Goal: Browse casually: Explore the website without a specific task or goal

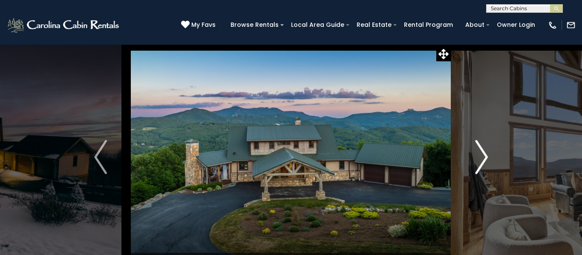
click at [488, 161] on button "Next" at bounding box center [481, 157] width 60 height 226
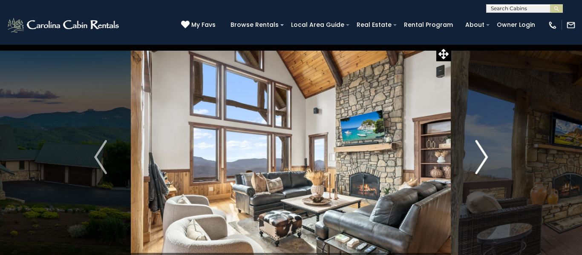
click at [484, 156] on img "Next" at bounding box center [481, 157] width 13 height 34
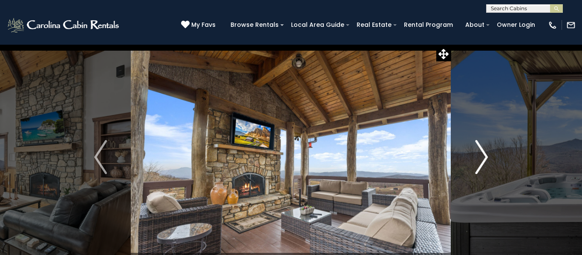
click at [484, 158] on img "Next" at bounding box center [481, 157] width 13 height 34
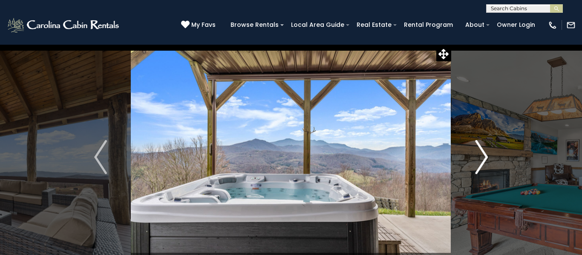
click at [484, 158] on img "Next" at bounding box center [481, 157] width 13 height 34
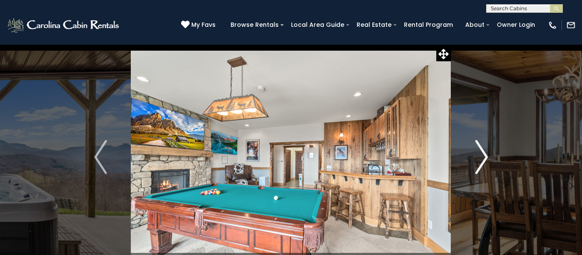
click at [484, 156] on img "Next" at bounding box center [481, 157] width 13 height 34
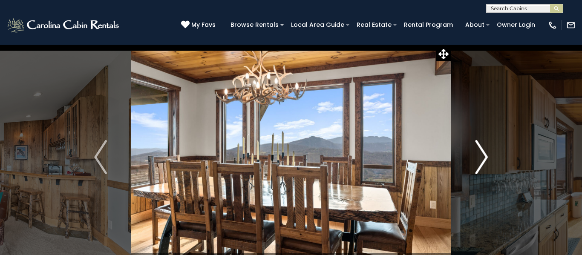
click at [484, 159] on img "Next" at bounding box center [481, 157] width 13 height 34
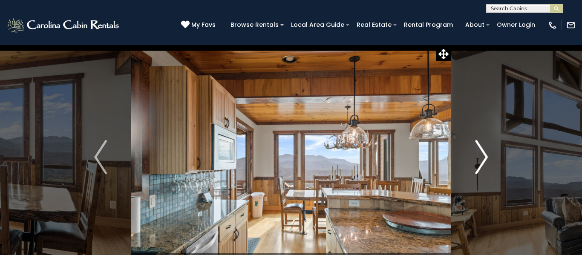
click at [483, 158] on img "Next" at bounding box center [481, 157] width 13 height 34
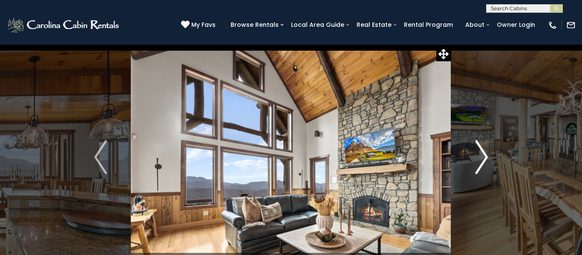
click at [483, 158] on img "Next" at bounding box center [481, 157] width 13 height 34
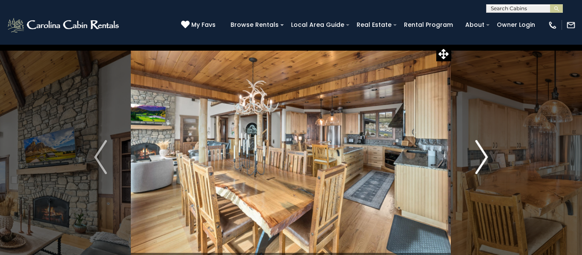
click at [483, 158] on img "Next" at bounding box center [481, 157] width 13 height 34
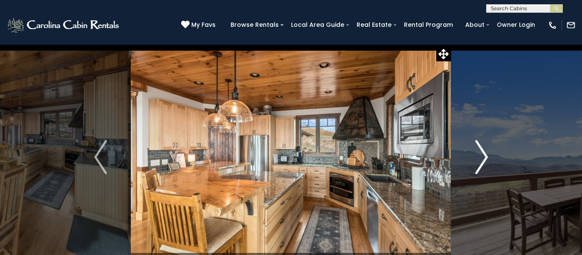
click at [484, 159] on img "Next" at bounding box center [481, 157] width 13 height 34
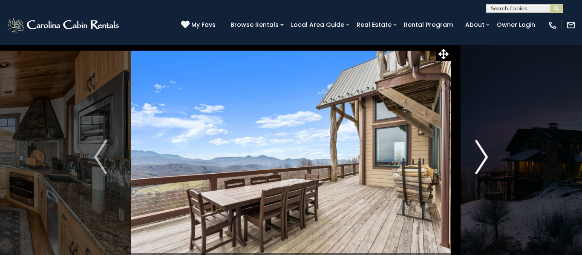
click at [483, 159] on img "Next" at bounding box center [481, 157] width 13 height 34
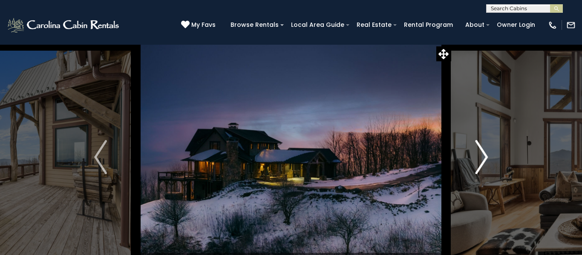
click at [487, 152] on img "Next" at bounding box center [481, 157] width 13 height 34
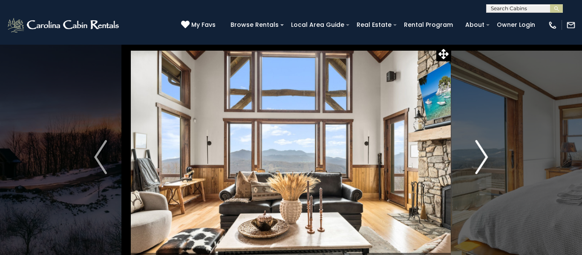
click at [487, 156] on img "Next" at bounding box center [481, 157] width 13 height 34
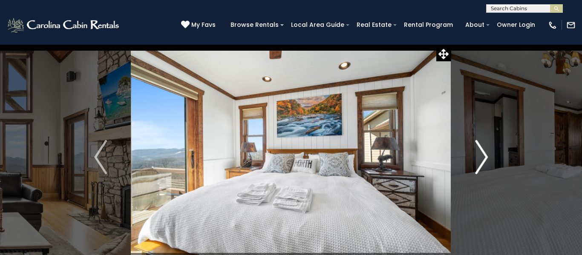
click at [487, 156] on img "Next" at bounding box center [481, 157] width 13 height 34
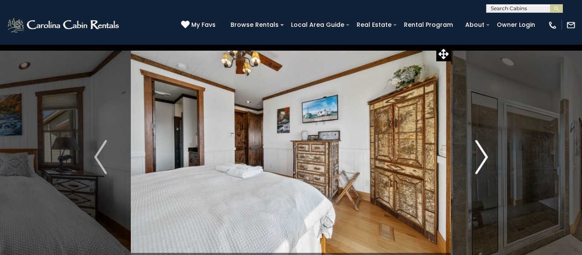
click at [487, 156] on img "Next" at bounding box center [481, 157] width 13 height 34
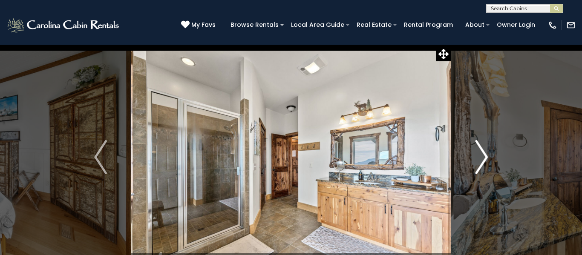
click at [487, 157] on img "Next" at bounding box center [481, 157] width 13 height 34
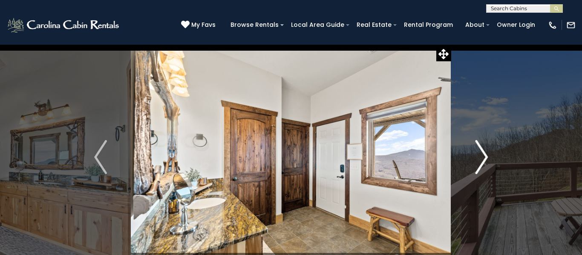
click at [487, 157] on img "Next" at bounding box center [481, 157] width 13 height 34
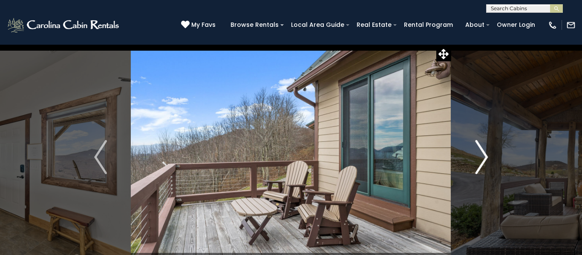
click at [487, 157] on img "Next" at bounding box center [481, 157] width 13 height 34
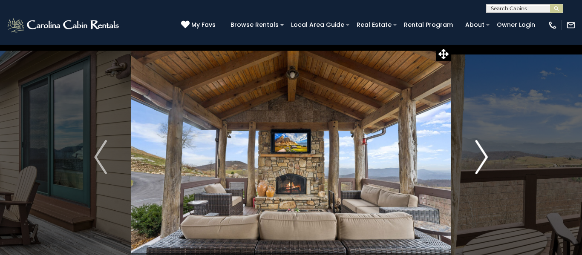
click at [487, 158] on img "Next" at bounding box center [481, 157] width 13 height 34
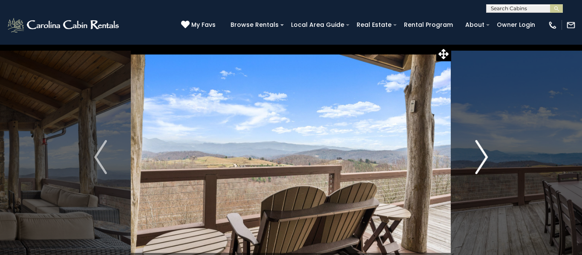
click at [488, 157] on button "Next" at bounding box center [481, 157] width 60 height 226
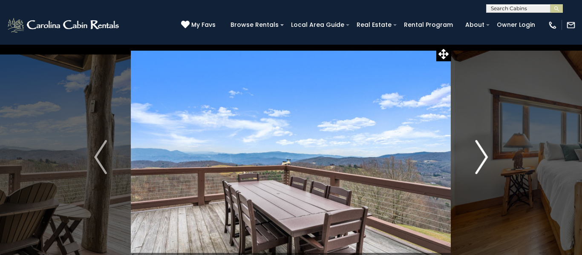
click at [488, 157] on button "Next" at bounding box center [481, 157] width 60 height 226
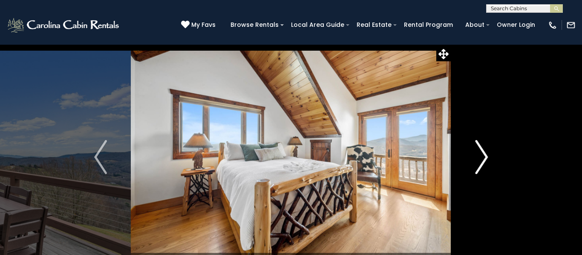
click at [488, 157] on button "Next" at bounding box center [481, 157] width 60 height 226
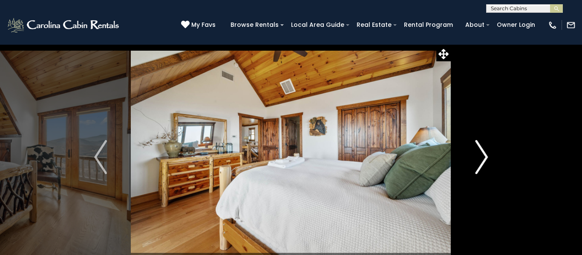
click at [488, 157] on button "Next" at bounding box center [481, 157] width 60 height 226
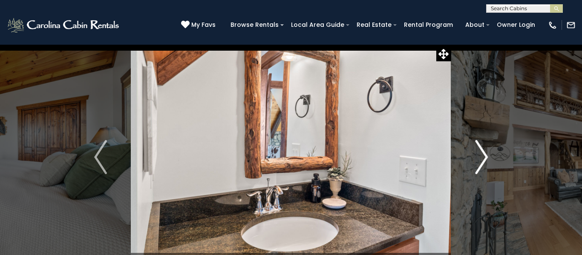
click at [488, 157] on button "Next" at bounding box center [481, 157] width 60 height 226
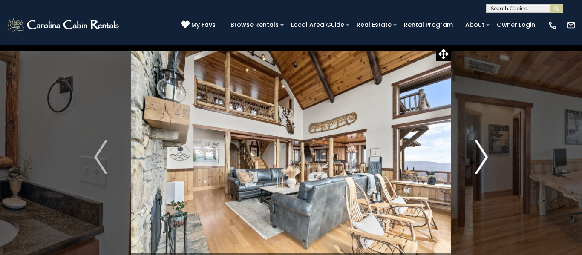
click at [488, 157] on button "Next" at bounding box center [481, 157] width 60 height 226
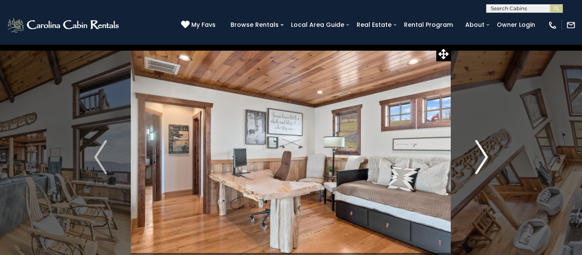
click at [488, 157] on button "Next" at bounding box center [481, 157] width 60 height 226
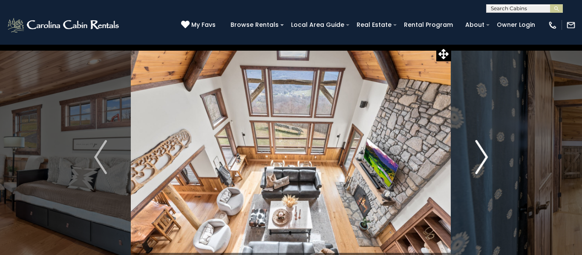
click at [488, 157] on button "Next" at bounding box center [481, 157] width 60 height 226
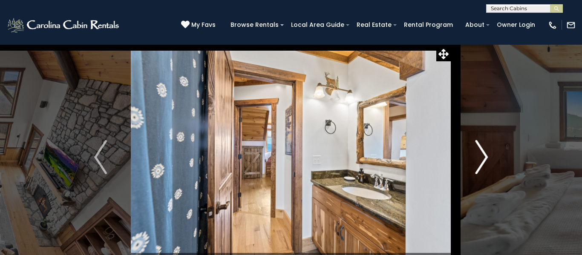
click at [488, 157] on button "Next" at bounding box center [481, 157] width 60 height 226
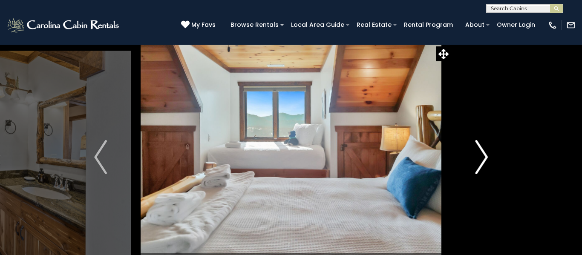
click at [488, 157] on button "Next" at bounding box center [481, 157] width 60 height 226
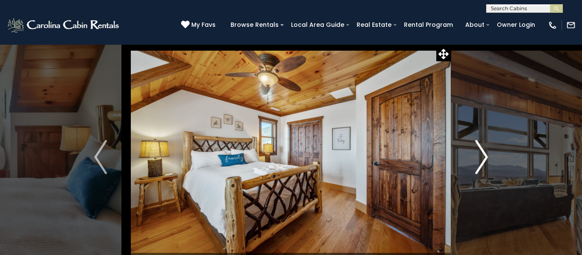
click at [488, 157] on button "Next" at bounding box center [481, 157] width 60 height 226
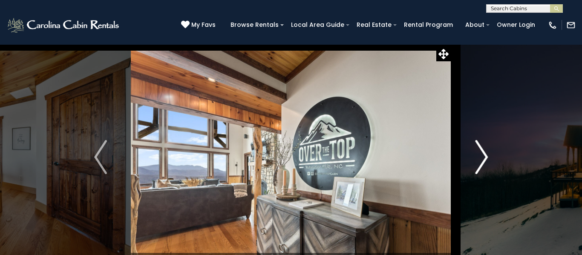
click at [488, 157] on button "Next" at bounding box center [481, 157] width 60 height 226
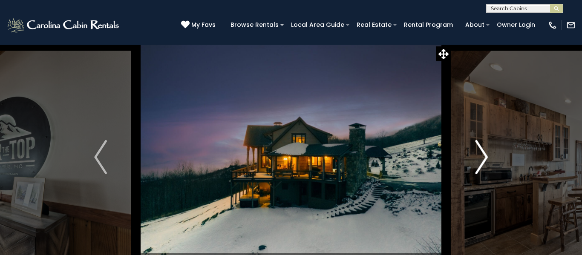
click at [488, 157] on button "Next" at bounding box center [481, 157] width 60 height 226
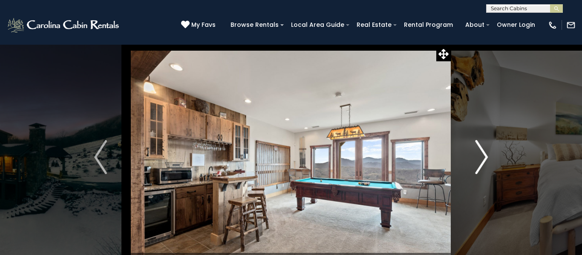
click at [488, 157] on button "Next" at bounding box center [481, 157] width 60 height 226
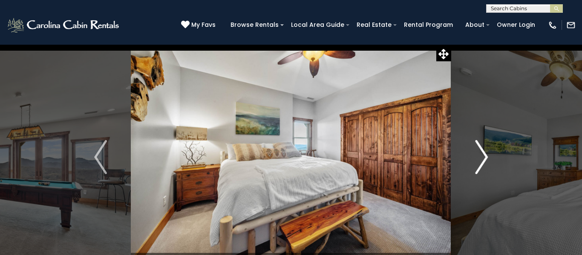
click at [488, 157] on button "Next" at bounding box center [481, 157] width 60 height 226
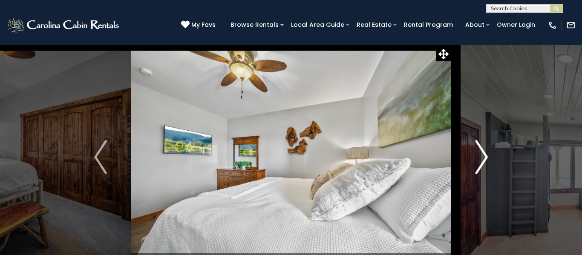
click at [488, 157] on button "Next" at bounding box center [481, 157] width 60 height 226
